Goal: Information Seeking & Learning: Understand process/instructions

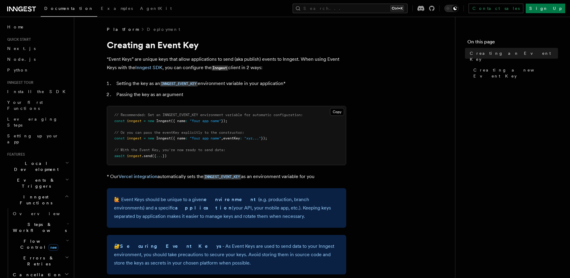
click at [281, 141] on pre "// Recommended: Set an INNGEST_EVENT_KEY environment variable for automatic con…" at bounding box center [226, 135] width 239 height 59
drag, startPoint x: 290, startPoint y: 136, endPoint x: 119, endPoint y: 132, distance: 170.9
click at [120, 132] on pre "// Recommended: Set an INNGEST_EVENT_KEY environment variable for automatic con…" at bounding box center [226, 135] width 239 height 59
click at [119, 132] on span "// Or you can pass the eventKey explicitly to the constructor:" at bounding box center [179, 132] width 130 height 4
click at [256, 147] on pre "// Recommended: Set an INNGEST_EVENT_KEY environment variable for automatic con…" at bounding box center [226, 135] width 239 height 59
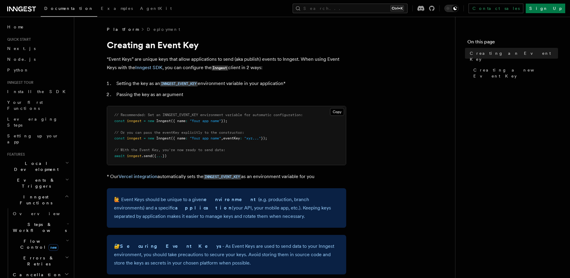
drag, startPoint x: 294, startPoint y: 136, endPoint x: 131, endPoint y: 119, distance: 163.7
click at [131, 119] on pre "// Recommended: Set an INNGEST_EVENT_KEY environment variable for automatic con…" at bounding box center [226, 135] width 239 height 59
click at [267, 153] on pre "// Recommended: Set an INNGEST_EVENT_KEY environment variable for automatic con…" at bounding box center [226, 135] width 239 height 59
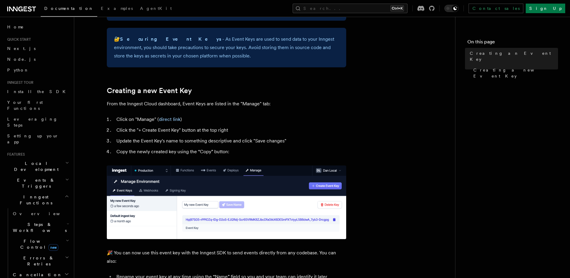
scroll to position [209, 0]
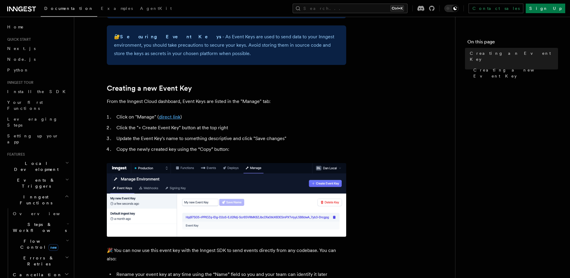
click at [168, 116] on link "direct link" at bounding box center [170, 117] width 22 height 6
click at [253, 116] on li "Click on "Manage" ( direct link )" at bounding box center [231, 117] width 232 height 8
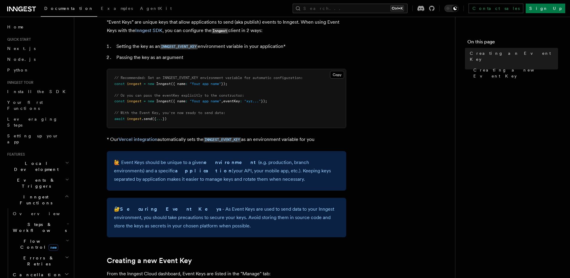
scroll to position [30, 0]
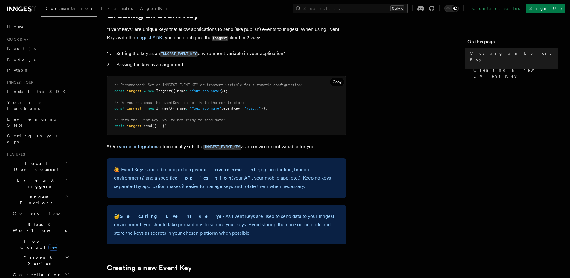
click at [201, 150] on p "* Our Vercel integration automatically sets the INNGEST_EVENT_KEY as an environ…" at bounding box center [226, 146] width 239 height 9
drag, startPoint x: 222, startPoint y: 146, endPoint x: 330, endPoint y: 154, distance: 108.9
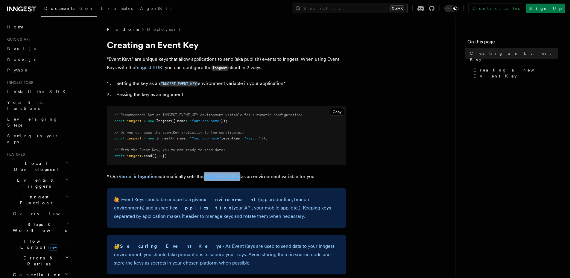
drag, startPoint x: 245, startPoint y: 175, endPoint x: 206, endPoint y: 175, distance: 38.3
click at [206, 175] on p "* Our Vercel integration automatically sets the INNGEST_EVENT_KEY as an environ…" at bounding box center [226, 176] width 239 height 9
copy code "INNGEST_EVENT_KEY"
drag, startPoint x: 182, startPoint y: 153, endPoint x: 142, endPoint y: 129, distance: 47.0
click at [142, 129] on pre "// Recommended: Set an INNGEST_EVENT_KEY environment variable for automatic con…" at bounding box center [226, 135] width 239 height 59
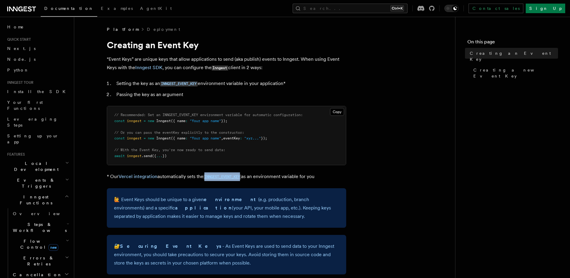
click at [264, 156] on pre "// Recommended: Set an INNGEST_EVENT_KEY environment variable for automatic con…" at bounding box center [226, 135] width 239 height 59
drag, startPoint x: 205, startPoint y: 136, endPoint x: 317, endPoint y: 141, distance: 112.1
click at [309, 141] on pre "// Recommended: Set an INNGEST_EVENT_KEY environment variable for automatic con…" at bounding box center [226, 135] width 239 height 59
click at [317, 142] on pre "// Recommended: Set an INNGEST_EVENT_KEY environment variable for automatic con…" at bounding box center [226, 135] width 239 height 59
drag, startPoint x: 286, startPoint y: 138, endPoint x: 195, endPoint y: 137, distance: 91.3
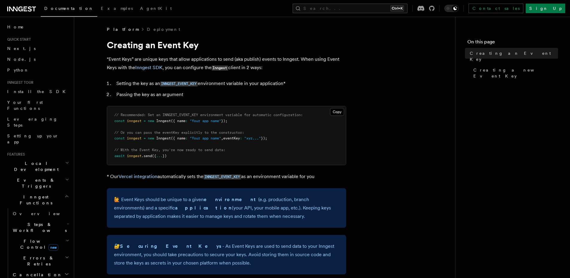
click at [195, 137] on pre "// Recommended: Set an INNGEST_EVENT_KEY environment variable for automatic con…" at bounding box center [226, 135] width 239 height 59
click at [277, 150] on pre "// Recommended: Set an INNGEST_EVENT_KEY environment variable for automatic con…" at bounding box center [226, 135] width 239 height 59
drag, startPoint x: 283, startPoint y: 138, endPoint x: 162, endPoint y: 134, distance: 121.0
click at [158, 134] on pre "// Recommended: Set an INNGEST_EVENT_KEY environment variable for automatic con…" at bounding box center [226, 135] width 239 height 59
click at [248, 148] on pre "// Recommended: Set an INNGEST_EVENT_KEY environment variable for automatic con…" at bounding box center [226, 135] width 239 height 59
